Goal: Information Seeking & Learning: Check status

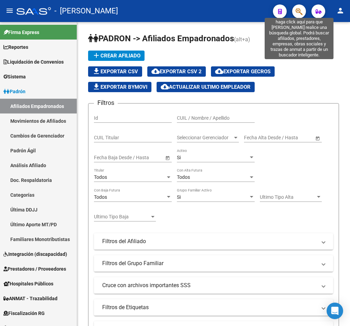
click at [301, 10] on icon "button" at bounding box center [299, 12] width 7 height 8
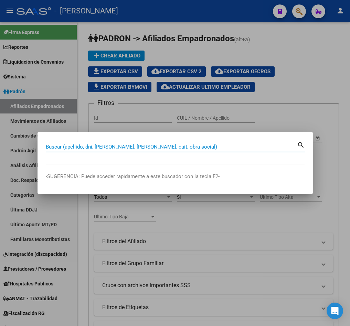
paste input "63129346"
type input "63129346"
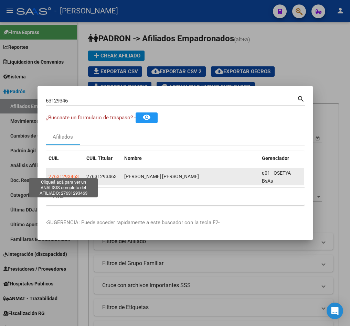
click at [60, 174] on span "27631293463" at bounding box center [64, 177] width 30 height 6
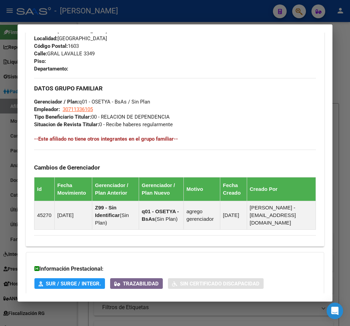
scroll to position [426, 0]
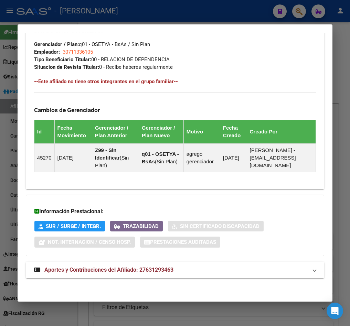
click at [103, 262] on mat-expansion-panel-header "Aportes y Contribuciones del Afiliado: 27631293463" at bounding box center [175, 270] width 299 height 17
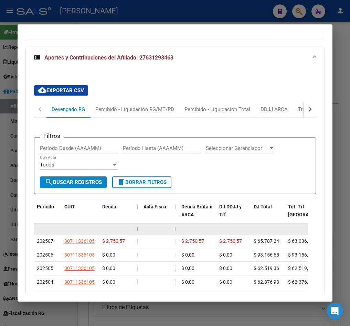
scroll to position [613, 0]
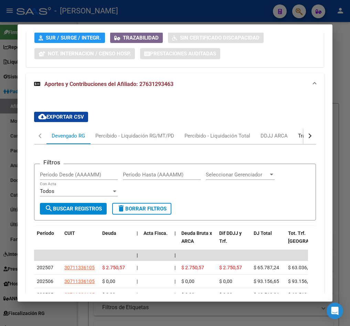
click at [295, 140] on div "Transferencias ARCA" at bounding box center [322, 136] width 59 height 17
click at [295, 140] on mat-tab-group "Devengado RG Percibido - Liquidación RG/MT/PD Percibido - Liquidación Total DDJ…" at bounding box center [175, 276] width 282 height 296
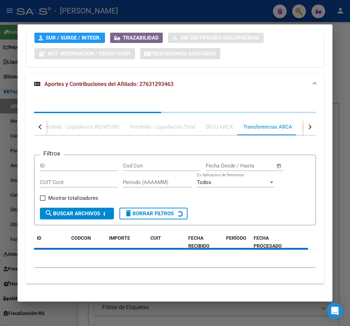
click at [295, 140] on div "Filtros ID Cod Con Start date – End date Fecha Desde / Hasta CUIT Cont Período …" at bounding box center [175, 205] width 282 height 138
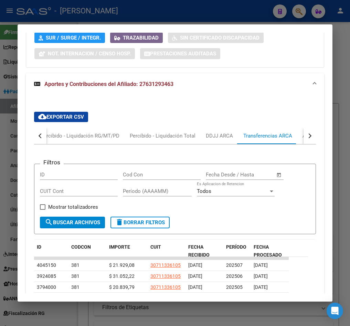
click at [34, 133] on button "button" at bounding box center [40, 136] width 12 height 17
click at [55, 140] on div "Devengado RG" at bounding box center [68, 136] width 33 height 8
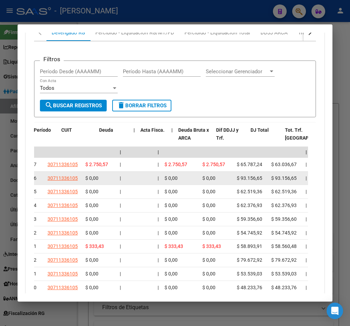
scroll to position [0, 0]
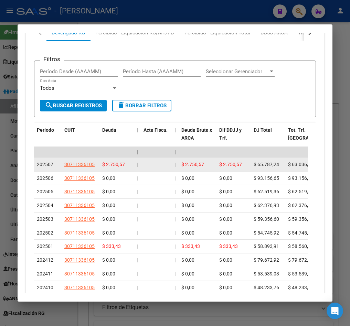
drag, startPoint x: 128, startPoint y: 174, endPoint x: 103, endPoint y: 167, distance: 26.0
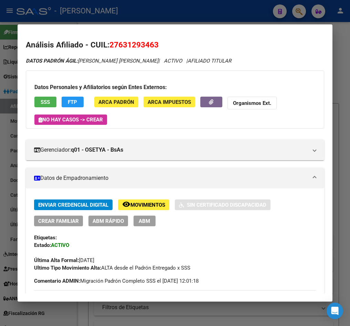
click at [126, 42] on span "27631293463" at bounding box center [133, 44] width 49 height 9
copy span "27631293463"
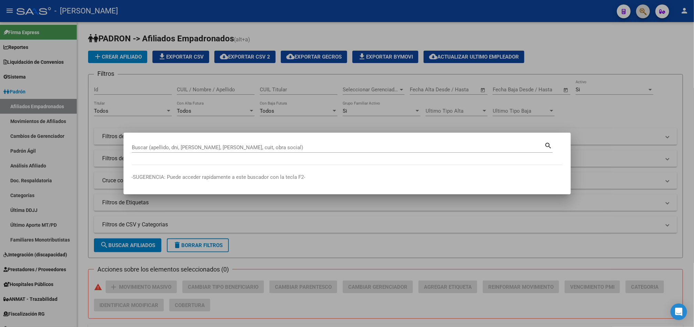
paste input "27321526549"
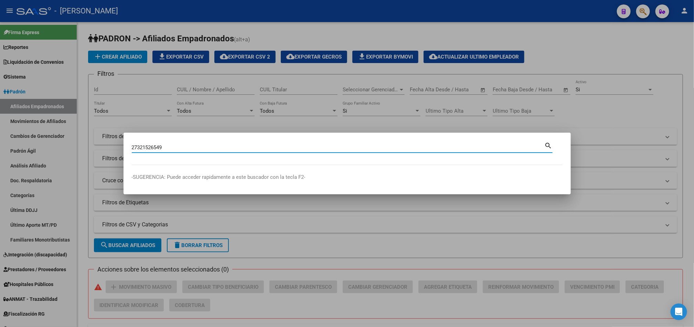
type input "27321526549"
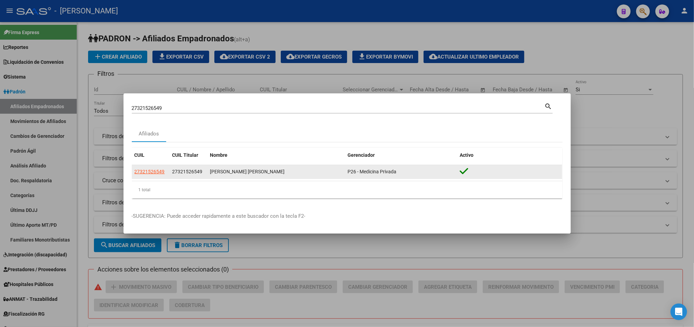
click at [139, 165] on datatable-body-cell "27321526549" at bounding box center [151, 171] width 38 height 13
click at [147, 172] on span "27321526549" at bounding box center [150, 172] width 30 height 6
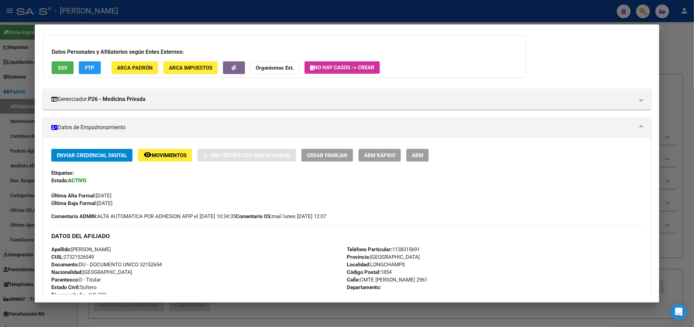
scroll to position [52, 0]
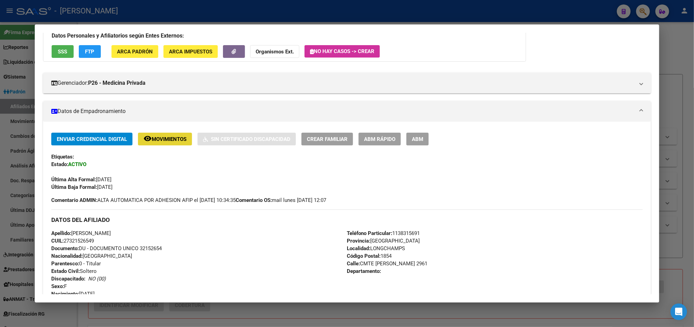
click at [156, 138] on span "Movimientos" at bounding box center [169, 139] width 35 height 6
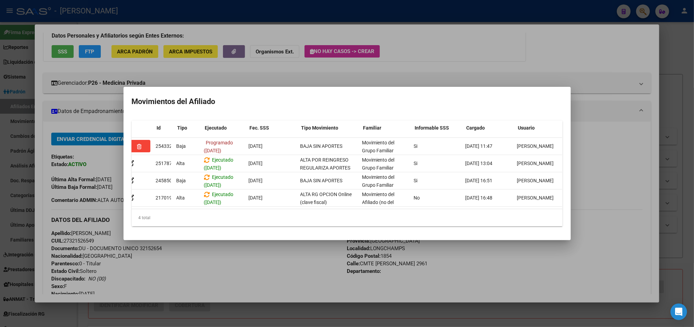
scroll to position [0, 4]
